Goal: Task Accomplishment & Management: Manage account settings

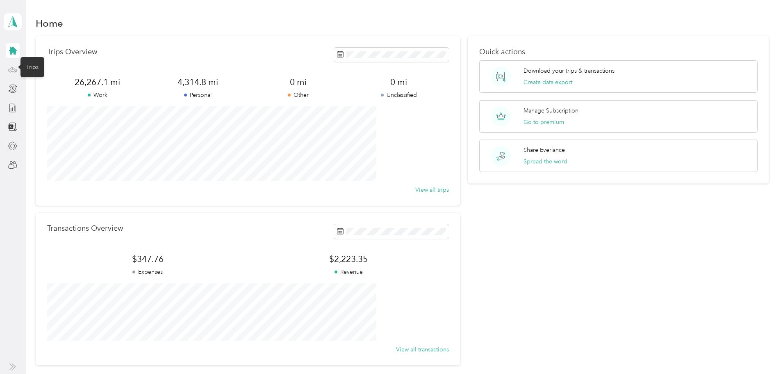
click at [13, 71] on icon at bounding box center [13, 69] width 8 height 4
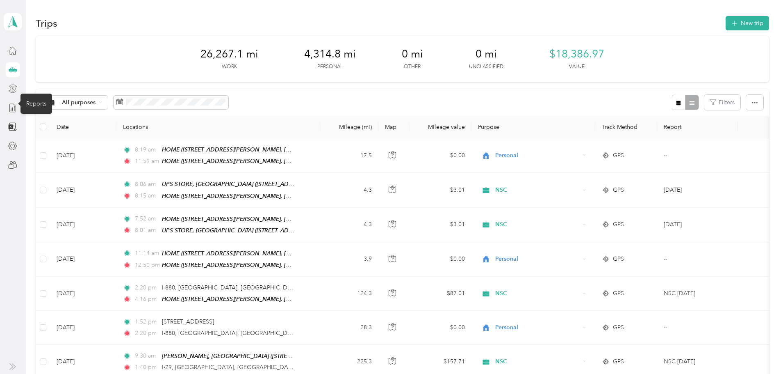
click at [14, 88] on icon at bounding box center [12, 88] width 9 height 9
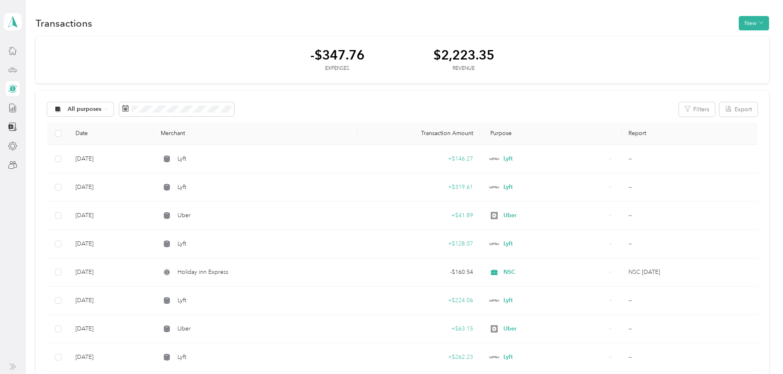
click at [14, 96] on div at bounding box center [13, 107] width 14 height 129
click at [14, 107] on icon at bounding box center [12, 107] width 9 height 9
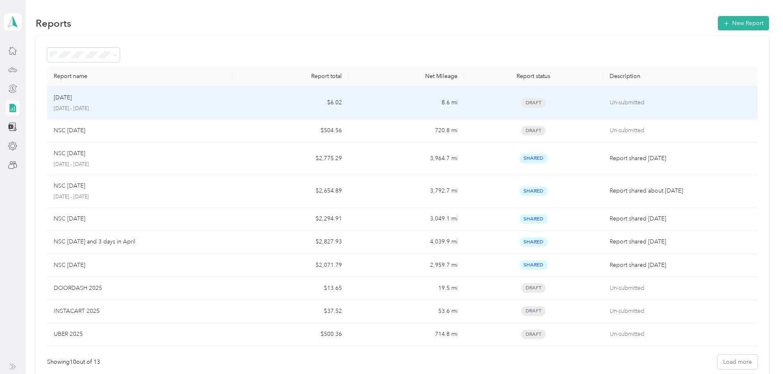
click at [222, 100] on div "[DATE]" at bounding box center [140, 97] width 172 height 9
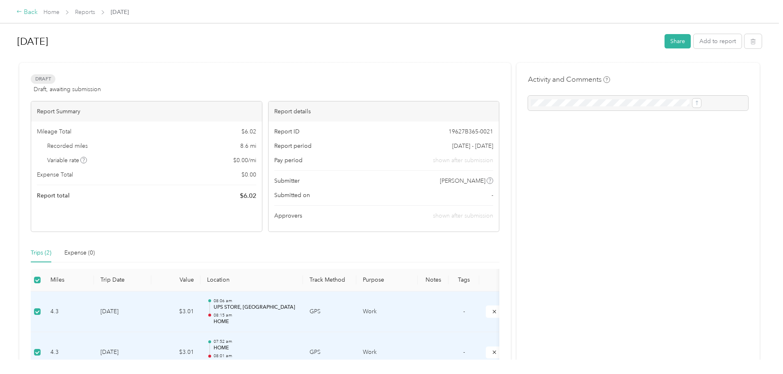
click at [38, 9] on div "Back" at bounding box center [26, 12] width 21 height 10
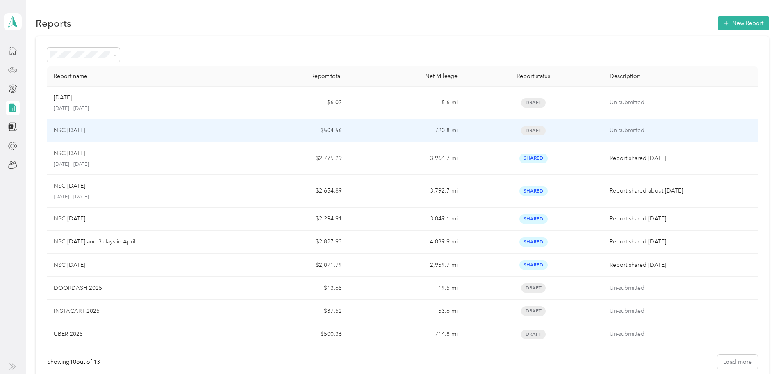
click at [173, 134] on div "NSC [DATE]" at bounding box center [140, 130] width 172 height 9
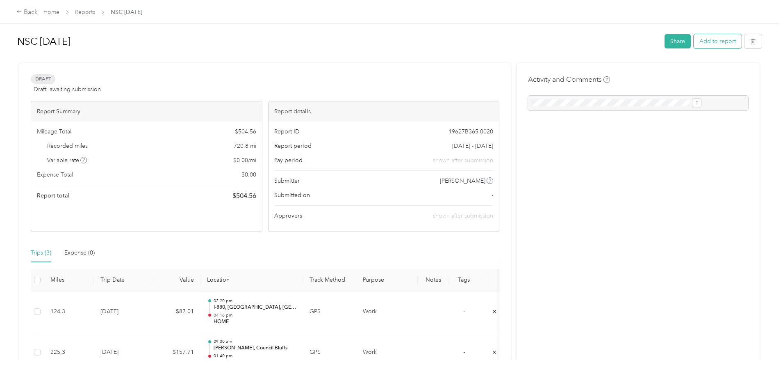
click at [694, 46] on button "Add to report" at bounding box center [718, 41] width 48 height 14
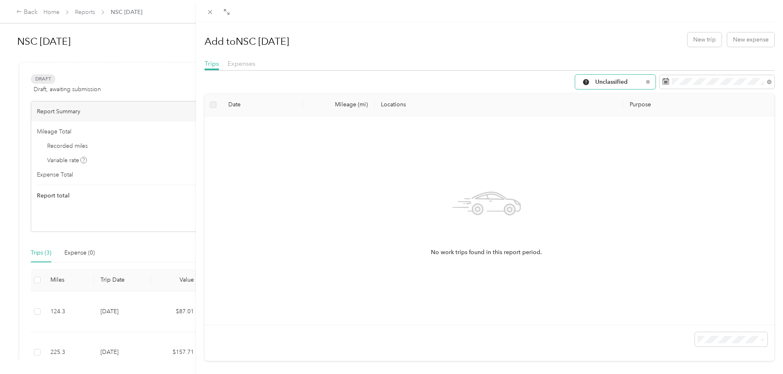
click at [594, 87] on div "Unclassified" at bounding box center [615, 82] width 80 height 14
click at [606, 127] on li "Work" at bounding box center [609, 125] width 80 height 14
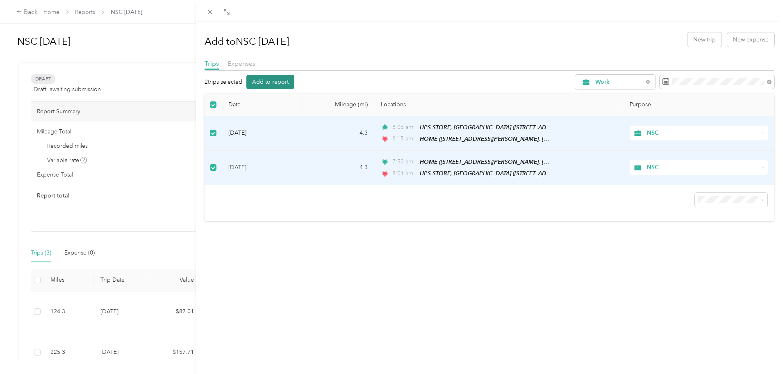
click at [280, 84] on button "Add to report" at bounding box center [270, 82] width 48 height 14
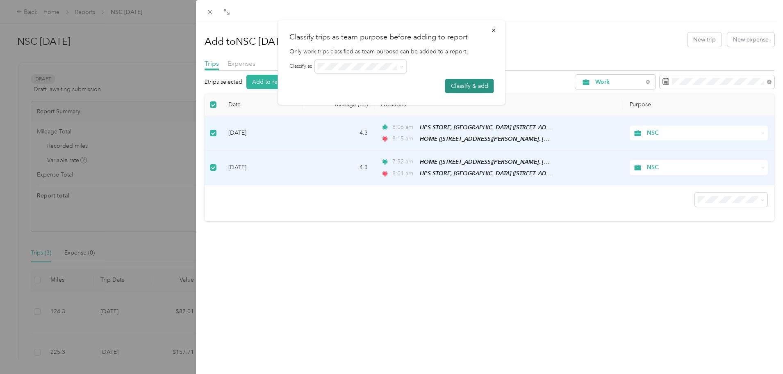
click at [478, 86] on button "Classify & add" at bounding box center [469, 86] width 49 height 14
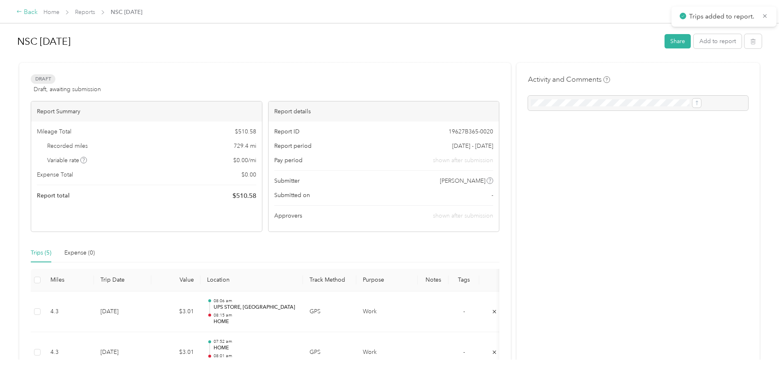
click at [38, 14] on div "Back" at bounding box center [26, 12] width 21 height 10
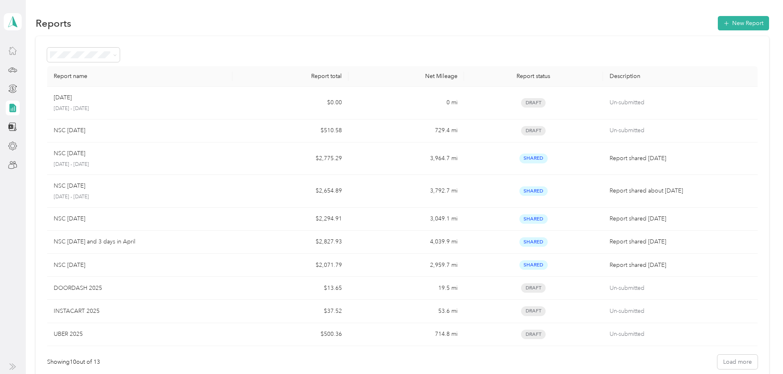
click at [7, 48] on div at bounding box center [13, 50] width 14 height 15
